Goal: Information Seeking & Learning: Check status

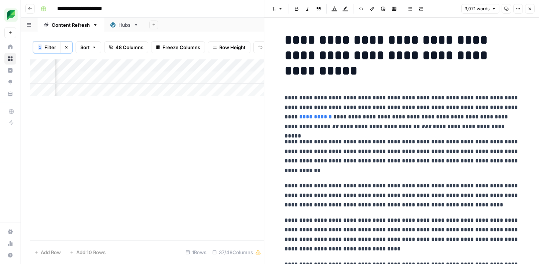
scroll to position [0, 1098]
